Goal: Check status: Check status

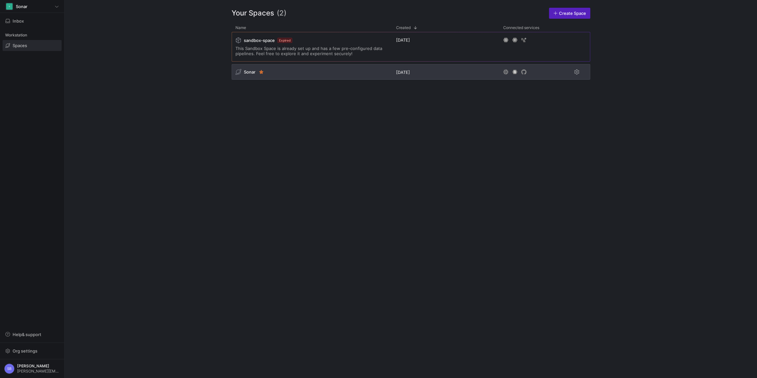
click at [246, 70] on span "Sonar" at bounding box center [250, 71] width 12 height 5
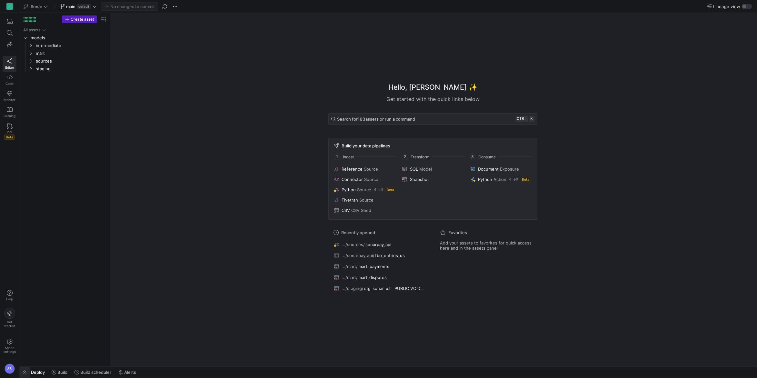
click at [25, 371] on span "button" at bounding box center [24, 372] width 10 height 11
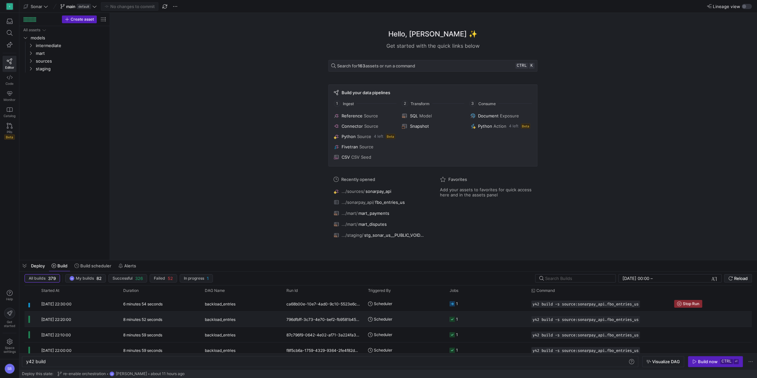
click at [161, 319] on y42-duration "8 minutes 52 seconds" at bounding box center [142, 319] width 39 height 5
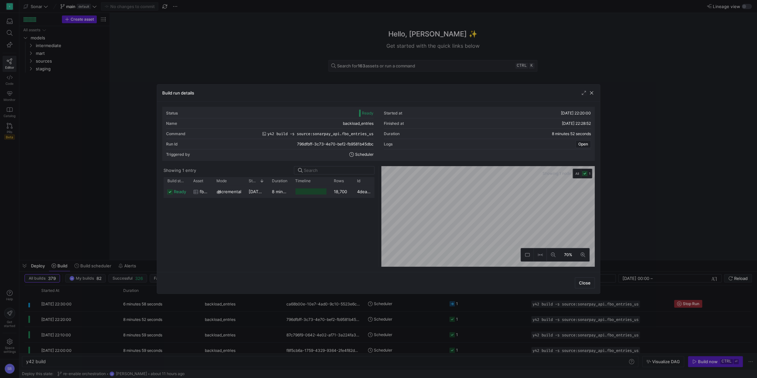
click at [289, 191] on y42-duration "8 minutes 50 seconds" at bounding box center [294, 191] width 45 height 5
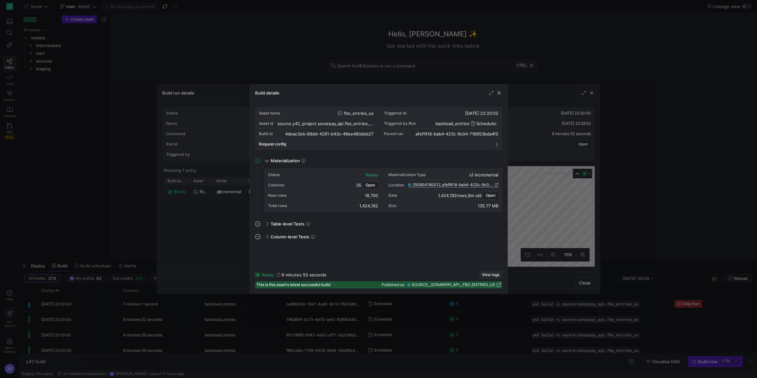
click at [489, 274] on span "View logs" at bounding box center [490, 275] width 17 height 5
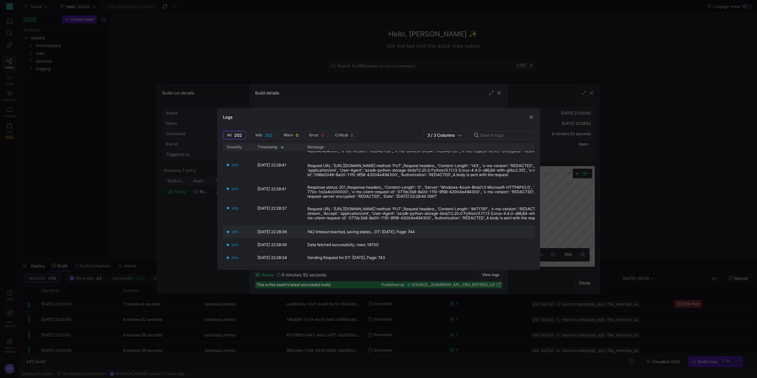
scroll to position [90, 0]
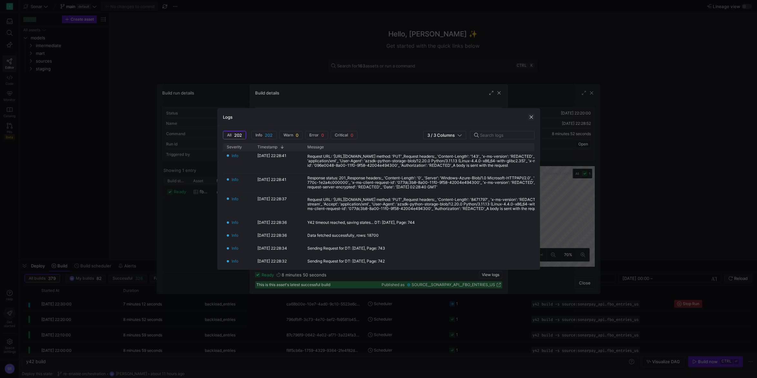
click at [532, 116] on span "button" at bounding box center [531, 117] width 6 height 6
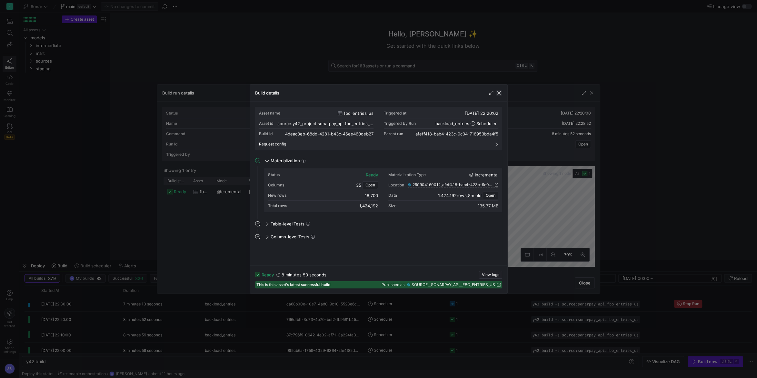
click at [501, 91] on span "button" at bounding box center [499, 93] width 6 height 6
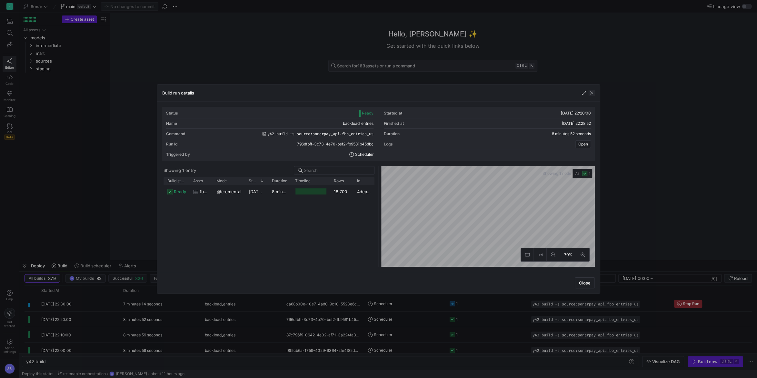
click at [592, 92] on span "button" at bounding box center [591, 93] width 6 height 6
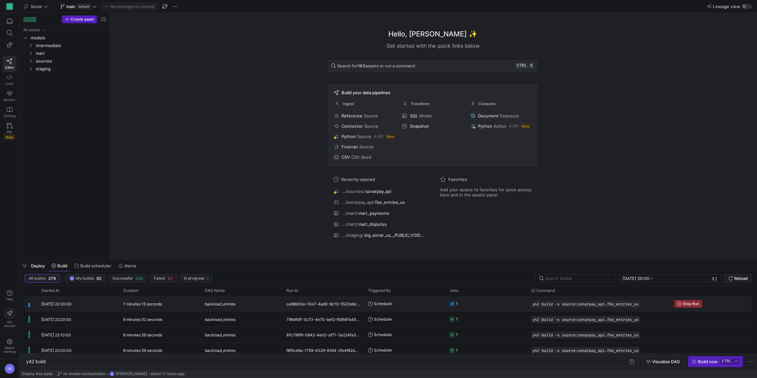
click at [156, 306] on y42-duration "7 minutes 15 seconds" at bounding box center [142, 304] width 39 height 5
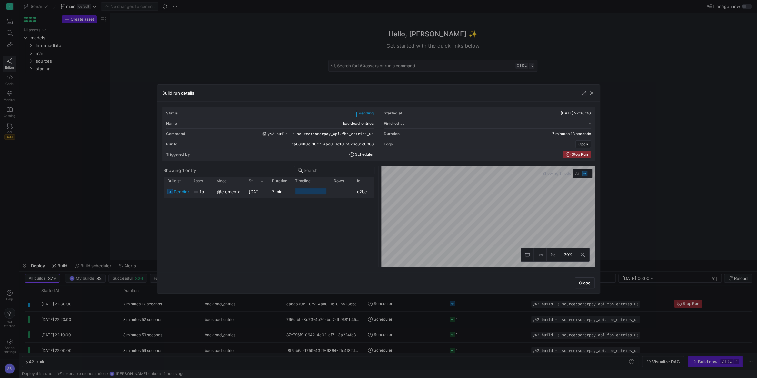
click at [270, 194] on div "7 minutes 14 seconds" at bounding box center [279, 191] width 23 height 13
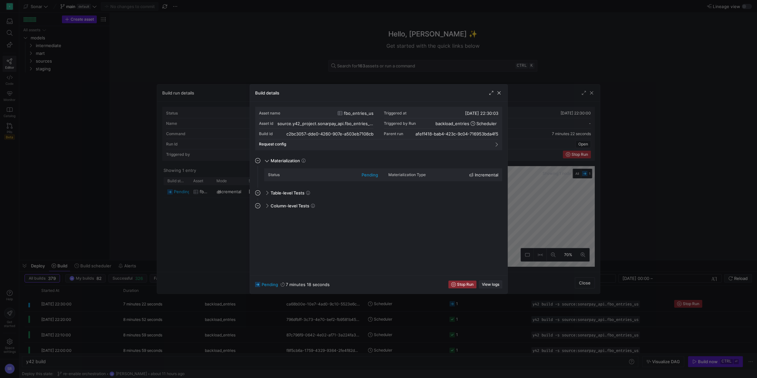
click at [499, 285] on span "View logs" at bounding box center [490, 284] width 17 height 5
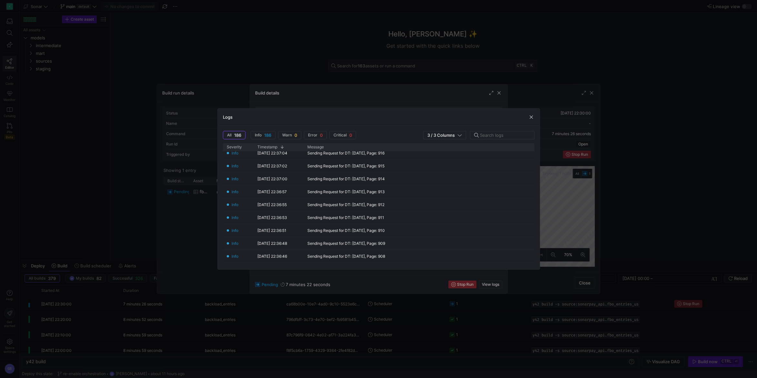
scroll to position [662, 0]
click at [529, 115] on span "button" at bounding box center [531, 117] width 6 height 6
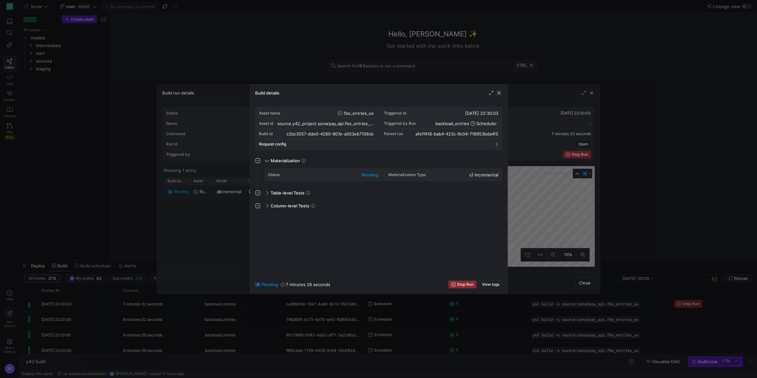
click at [501, 93] on span "button" at bounding box center [499, 93] width 6 height 6
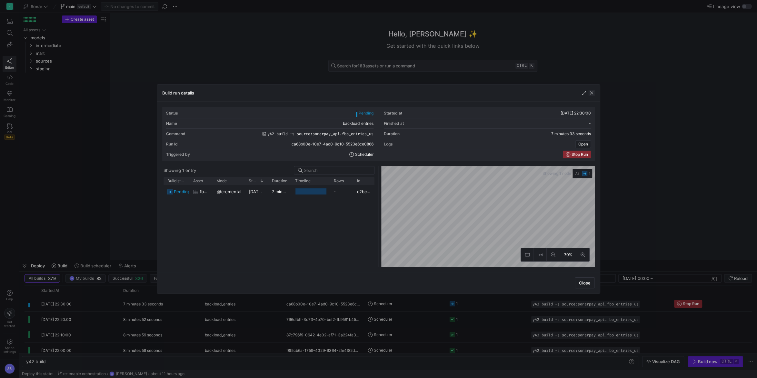
click at [595, 95] on span "button" at bounding box center [591, 93] width 6 height 6
